Goal: Transaction & Acquisition: Purchase product/service

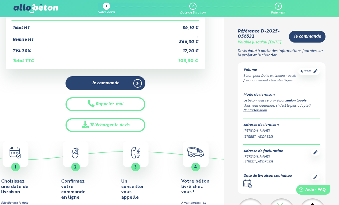
scroll to position [131, 0]
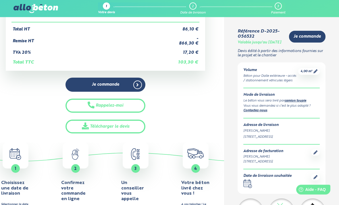
click at [86, 84] on link "Je commande" at bounding box center [105, 85] width 80 height 14
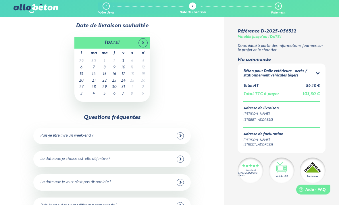
scroll to position [6, 0]
click at [92, 67] on td "7" at bounding box center [93, 67] width 11 height 7
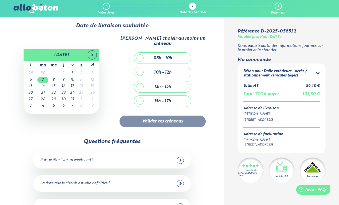
click at [138, 68] on div "10h - 12h" at bounding box center [162, 72] width 57 height 11
checkbox input "true"
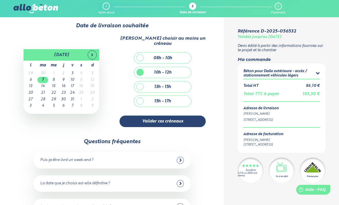
click at [134, 116] on button "Valider ces créneaux" at bounding box center [162, 121] width 86 height 12
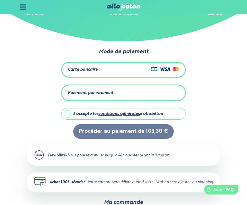
click at [121, 67] on div "Carte bancaire" at bounding box center [123, 70] width 111 height 8
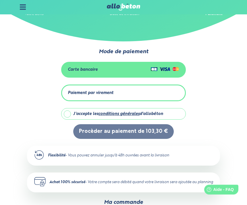
scroll to position [19, 0]
click at [68, 116] on label "J'accepte les conditions générales d'allobéton" at bounding box center [123, 113] width 124 height 11
checkbox input "true"
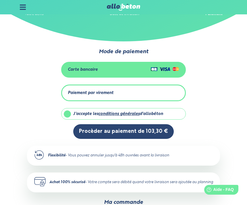
click at [122, 132] on button "Procèder au paiement de 103,30 €" at bounding box center [123, 131] width 100 height 15
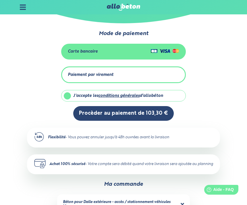
scroll to position [37, 0]
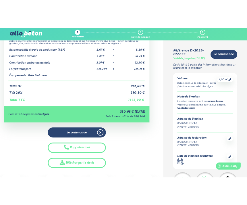
scroll to position [269, 0]
